Goal: Task Accomplishment & Management: Use online tool/utility

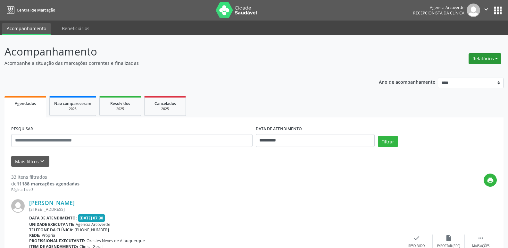
click at [495, 59] on button "Relatórios" at bounding box center [485, 58] width 33 height 11
click at [457, 70] on link "Agendamentos" at bounding box center [467, 72] width 69 height 9
select select "*"
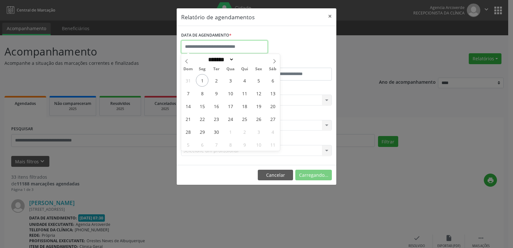
click at [247, 46] on input "text" at bounding box center [224, 46] width 87 height 13
click at [203, 81] on span "1" at bounding box center [202, 80] width 13 height 13
type input "**********"
click at [203, 81] on span "1" at bounding box center [202, 80] width 13 height 13
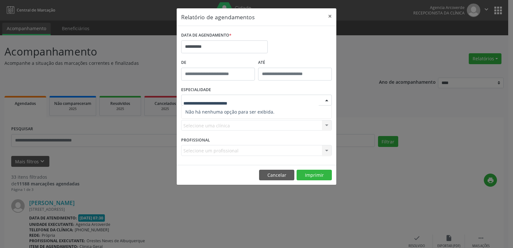
click at [250, 113] on span "Não há nenhuma opção para ser exibida." at bounding box center [256, 111] width 150 height 13
click at [220, 101] on input "text" at bounding box center [250, 103] width 135 height 13
click at [256, 94] on div "ESPECIALIDADE Seleciona uma especialidade Nenhum resultado encontrado para: " "…" at bounding box center [257, 97] width 154 height 25
click at [327, 100] on div at bounding box center [327, 100] width 10 height 11
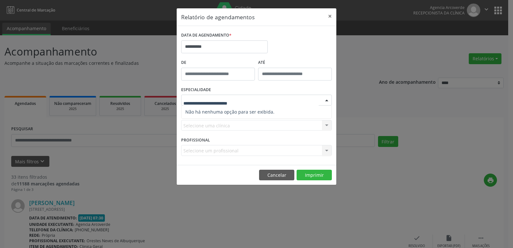
click at [327, 100] on div at bounding box center [327, 100] width 10 height 11
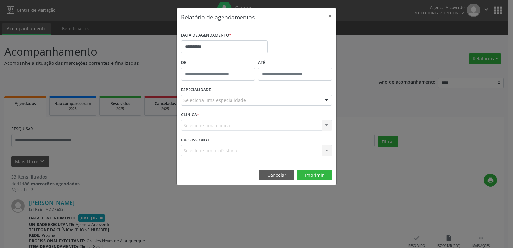
click at [327, 100] on div at bounding box center [327, 100] width 10 height 11
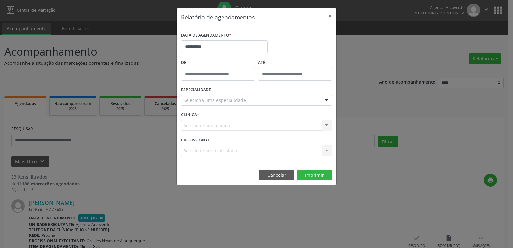
click at [327, 100] on div at bounding box center [327, 100] width 10 height 11
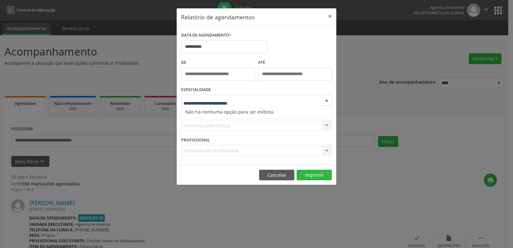
click at [327, 100] on div at bounding box center [327, 100] width 10 height 11
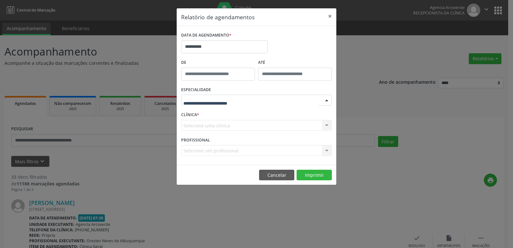
click at [327, 100] on div at bounding box center [327, 100] width 10 height 11
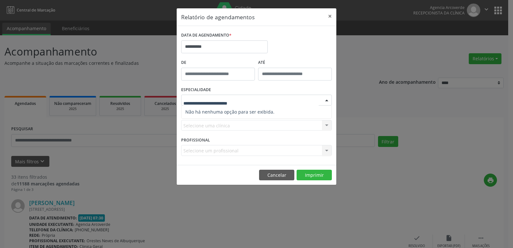
click at [327, 100] on div at bounding box center [327, 100] width 10 height 11
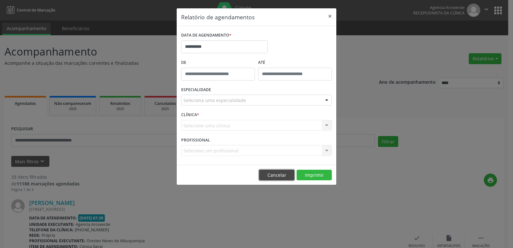
click at [280, 173] on button "Cancelar" at bounding box center [276, 175] width 35 height 11
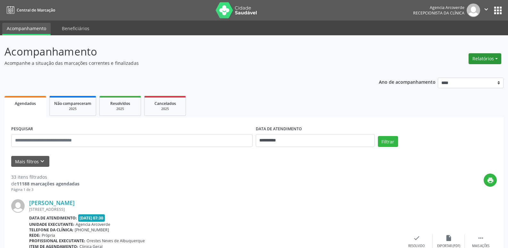
click at [485, 57] on button "Relatórios" at bounding box center [485, 58] width 33 height 11
click at [461, 73] on link "Agendamentos" at bounding box center [467, 72] width 69 height 9
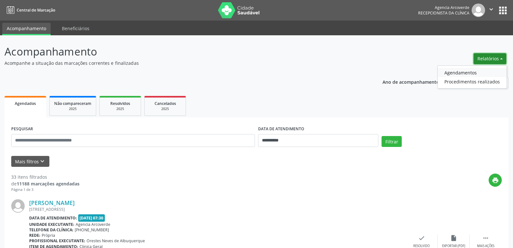
select select "*"
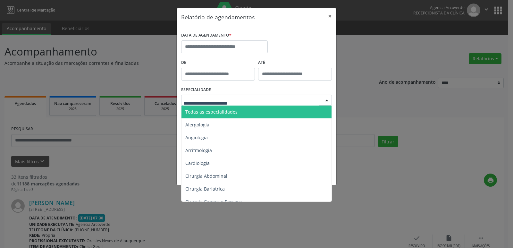
click at [213, 113] on span "Todas as especialidades" at bounding box center [211, 112] width 52 height 6
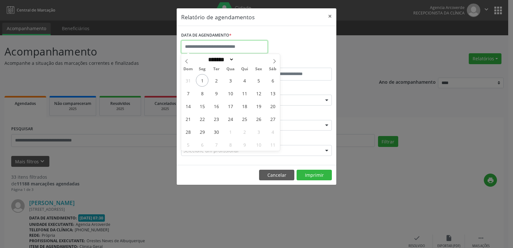
click at [220, 41] on input "text" at bounding box center [224, 46] width 87 height 13
click at [202, 81] on span "1" at bounding box center [202, 80] width 13 height 13
type input "**********"
click at [204, 82] on span "1" at bounding box center [202, 80] width 13 height 13
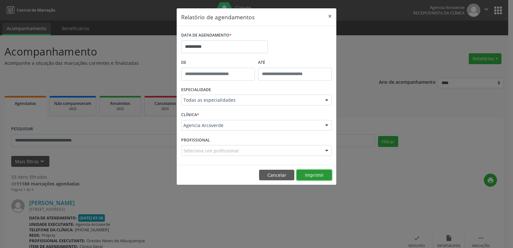
click at [319, 175] on button "Imprimir" at bounding box center [314, 175] width 35 height 11
